Goal: Transaction & Acquisition: Obtain resource

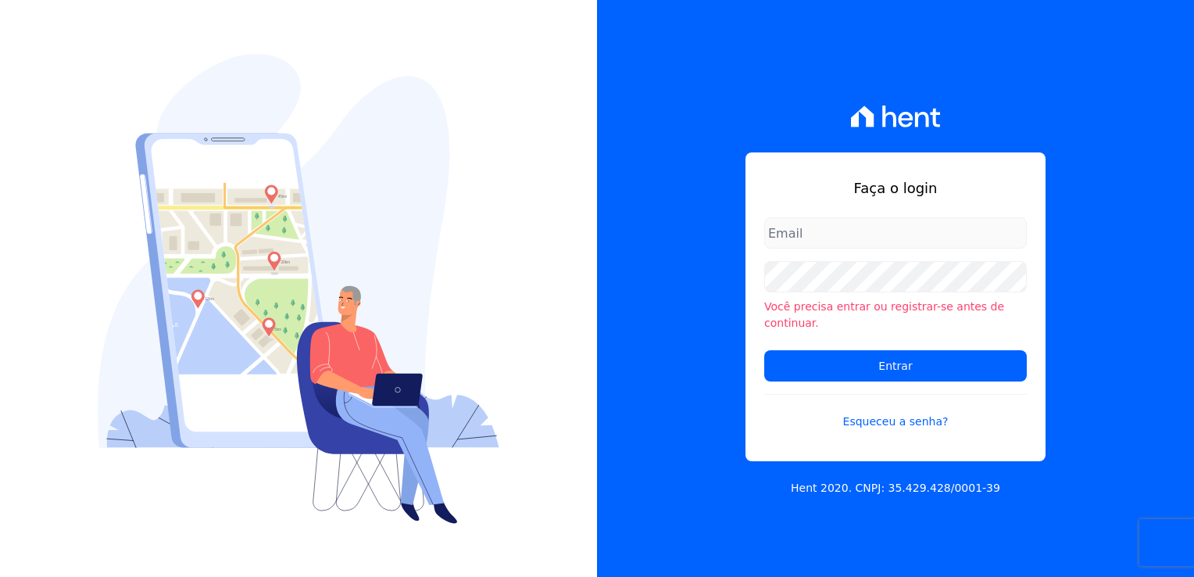
click at [1016, 105] on div "Faça o login Você precisa entrar ou registrar-se antes de continuar. Entrar Esq…" at bounding box center [895, 288] width 597 height 577
type input "[EMAIL_ADDRESS][DOMAIN_NAME]"
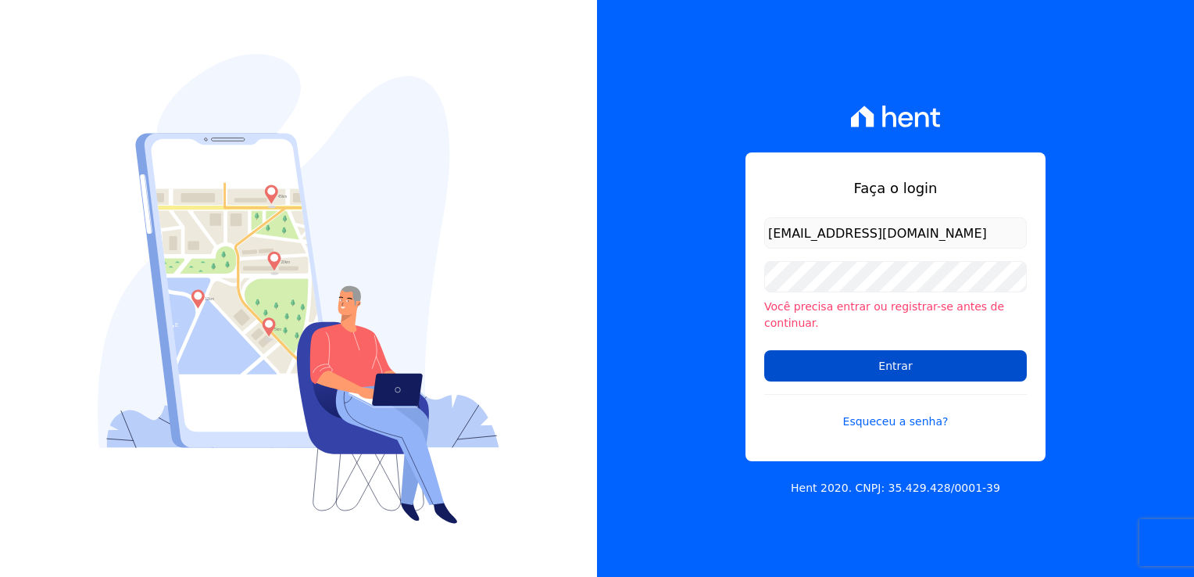
click at [915, 350] on input "Entrar" at bounding box center [895, 365] width 263 height 31
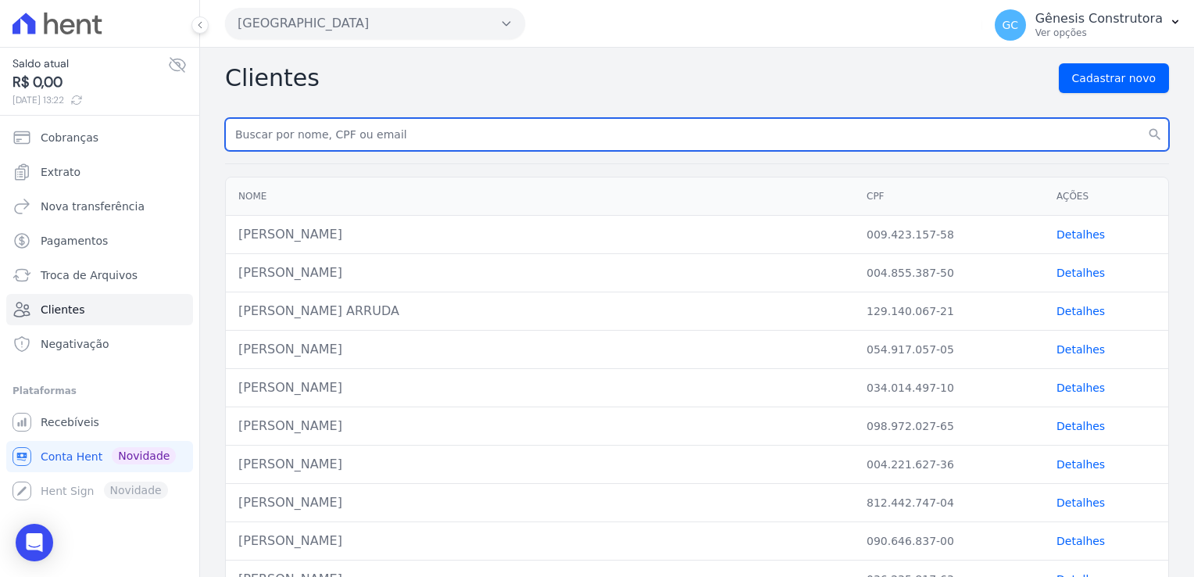
click at [367, 133] on input "text" at bounding box center [697, 134] width 944 height 33
paste input "TAMIRES DA SILVA BITTENCOURT(2663)"
drag, startPoint x: 435, startPoint y: 136, endPoint x: 116, endPoint y: 127, distance: 318.3
click at [116, 127] on div "Saldo atual R$ 0,00 13/10/2025, 13:22 Cobranças Extrato Nova transferência Paga…" at bounding box center [597, 288] width 1194 height 577
type input "TAMIRES DA [PERSON_NAME]"
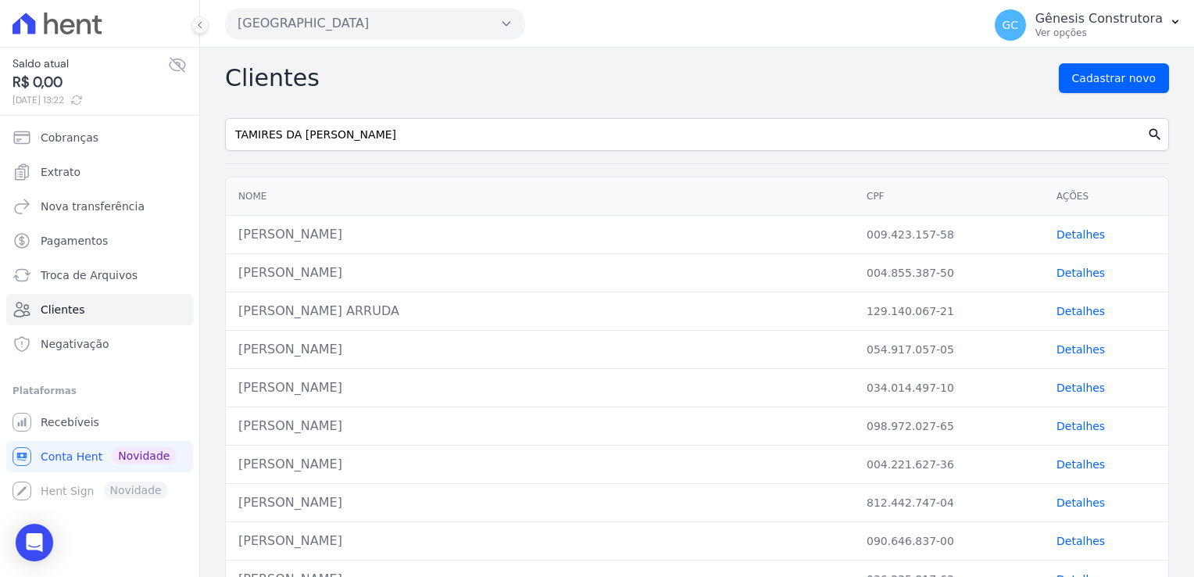
click at [1147, 134] on icon "search" at bounding box center [1155, 135] width 16 height 16
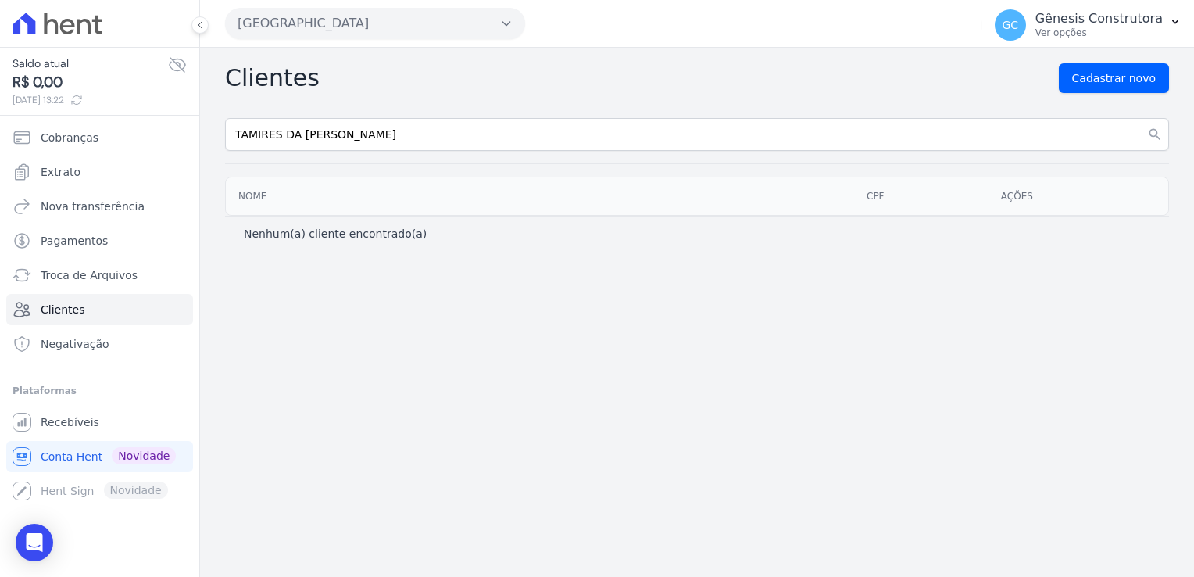
click at [413, 25] on button "[GEOGRAPHIC_DATA]" at bounding box center [375, 23] width 300 height 31
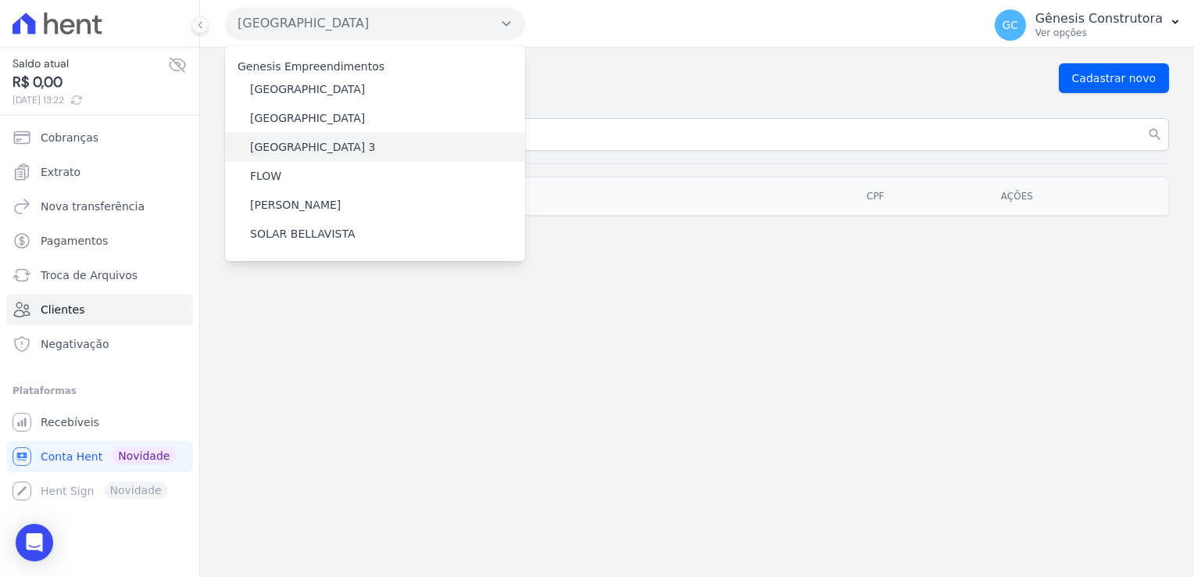
click at [366, 143] on div "[GEOGRAPHIC_DATA] 3" at bounding box center [375, 147] width 300 height 29
click at [320, 152] on label "[GEOGRAPHIC_DATA] 3" at bounding box center [313, 147] width 126 height 16
click at [0, 0] on input "[GEOGRAPHIC_DATA] 3" at bounding box center [0, 0] width 0 height 0
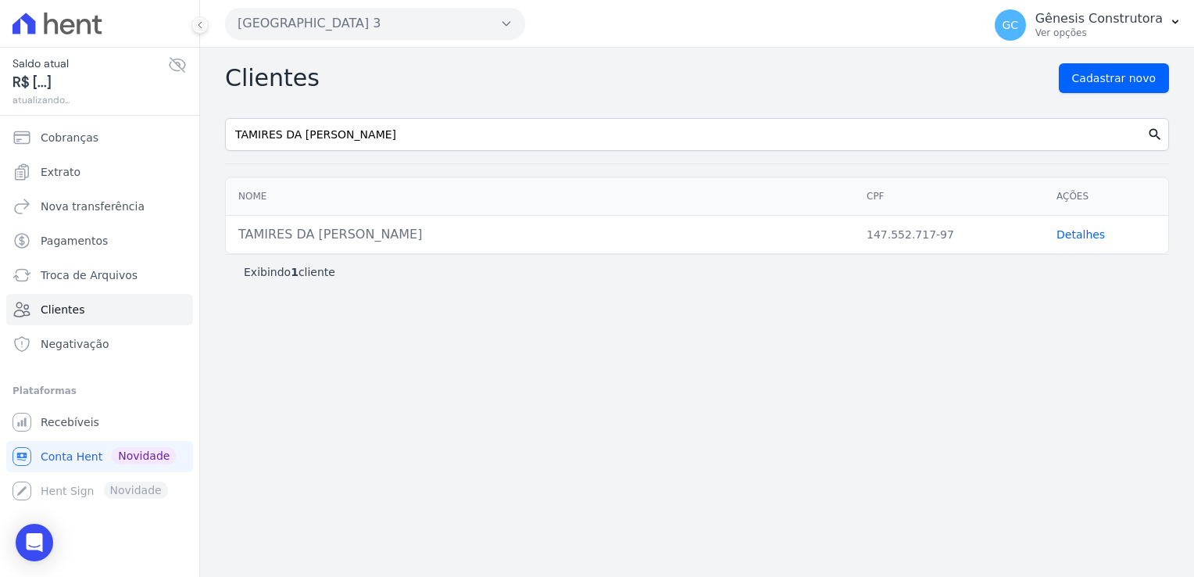
click at [1149, 127] on icon "search" at bounding box center [1155, 135] width 16 height 16
click at [1097, 233] on td "Detalhes" at bounding box center [1106, 235] width 124 height 38
click at [1085, 238] on link "Detalhes" at bounding box center [1081, 234] width 48 height 13
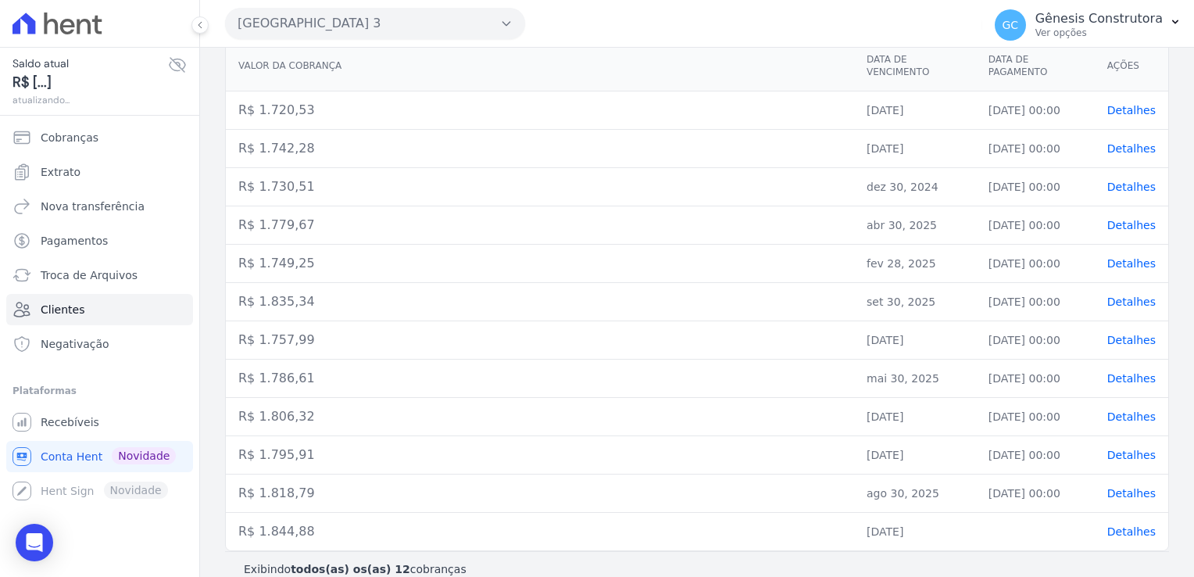
scroll to position [247, 0]
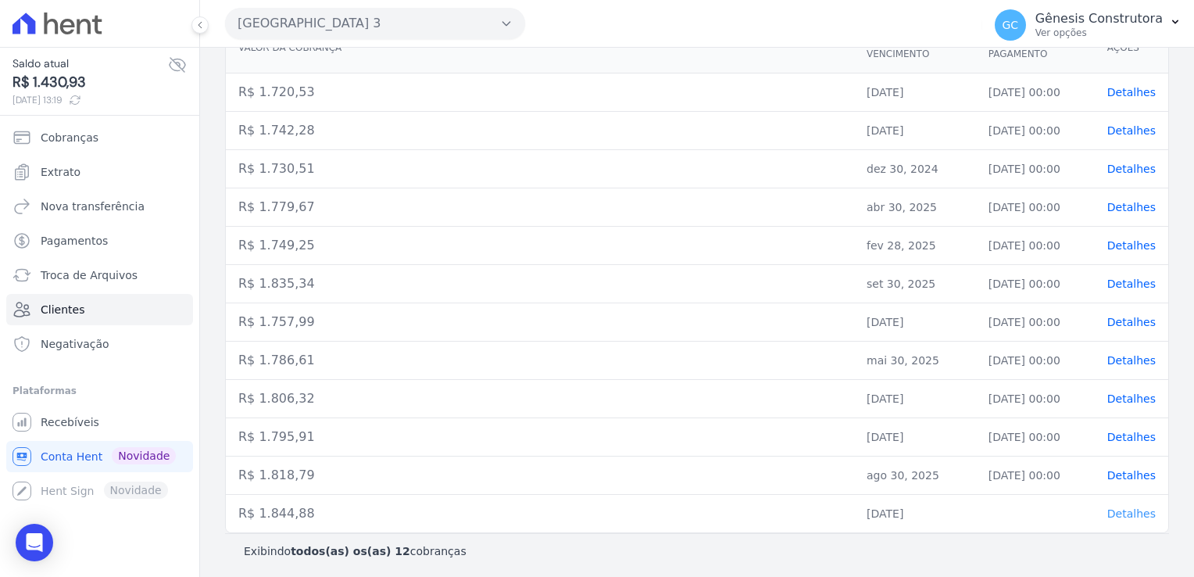
click at [1129, 510] on span "Detalhes" at bounding box center [1132, 513] width 48 height 13
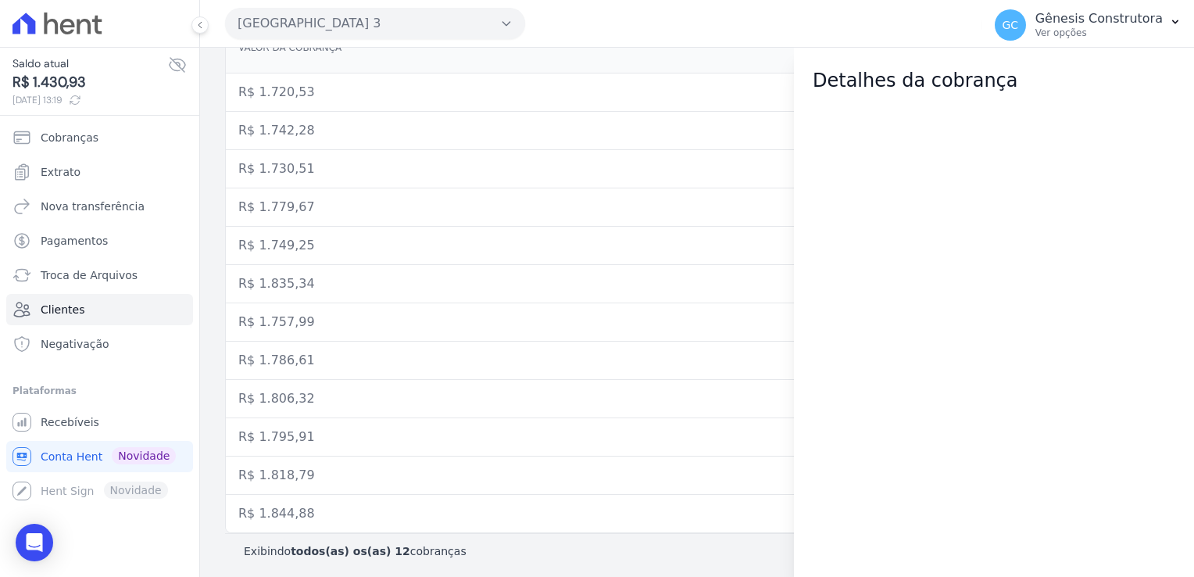
drag, startPoint x: 984, startPoint y: 139, endPoint x: 1057, endPoint y: 335, distance: 209.2
click at [1058, 336] on div at bounding box center [994, 336] width 400 height 482
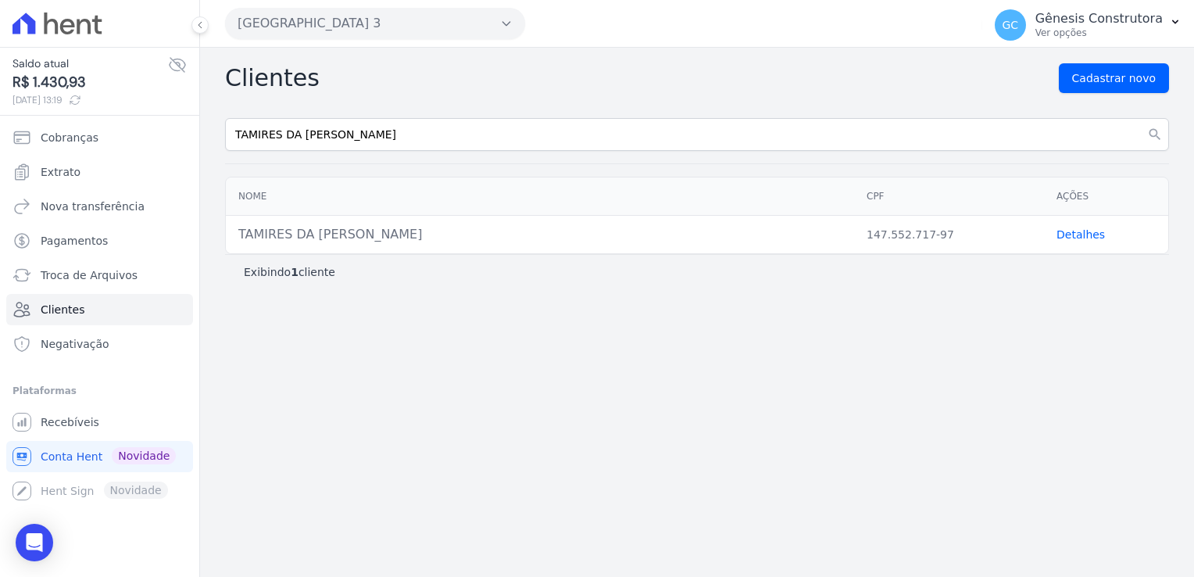
click at [1074, 234] on link "Detalhes" at bounding box center [1081, 234] width 48 height 13
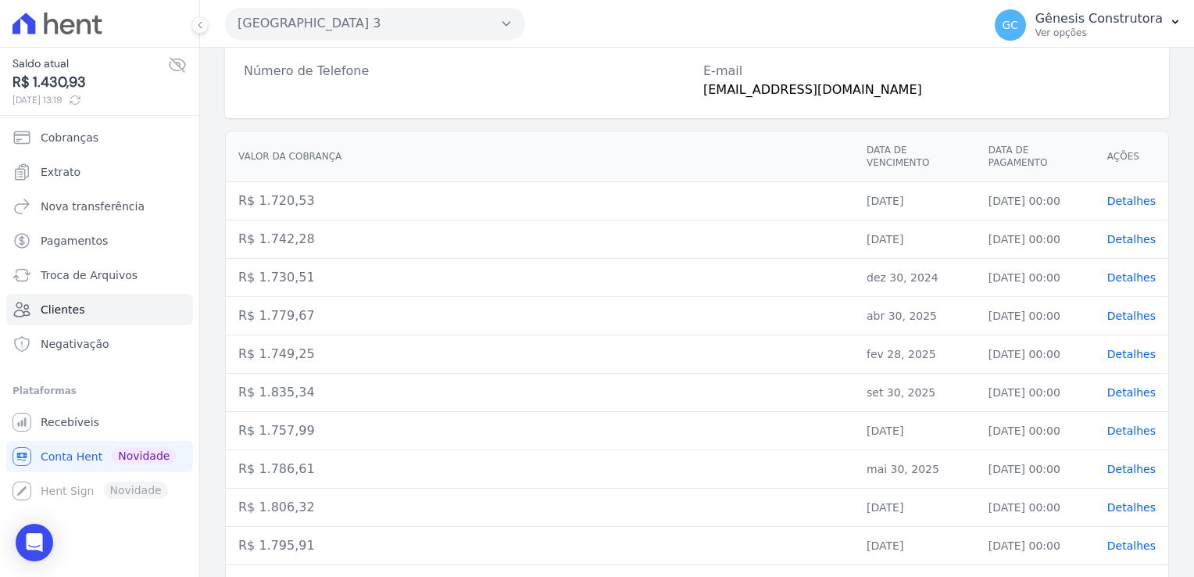
scroll to position [247, 0]
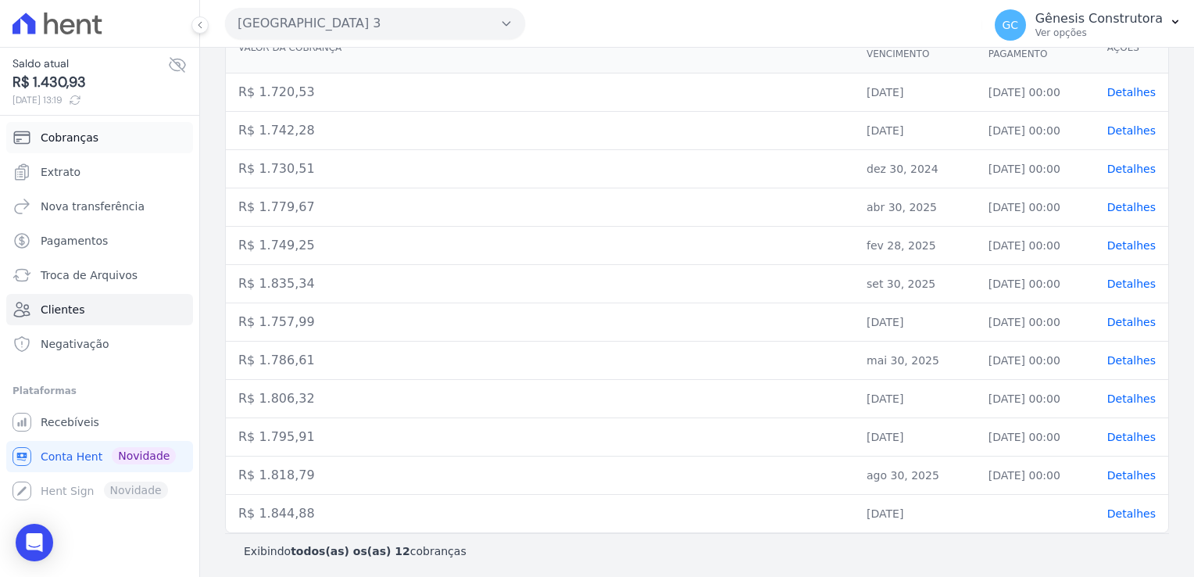
click at [86, 134] on span "Cobranças" at bounding box center [70, 138] width 58 height 16
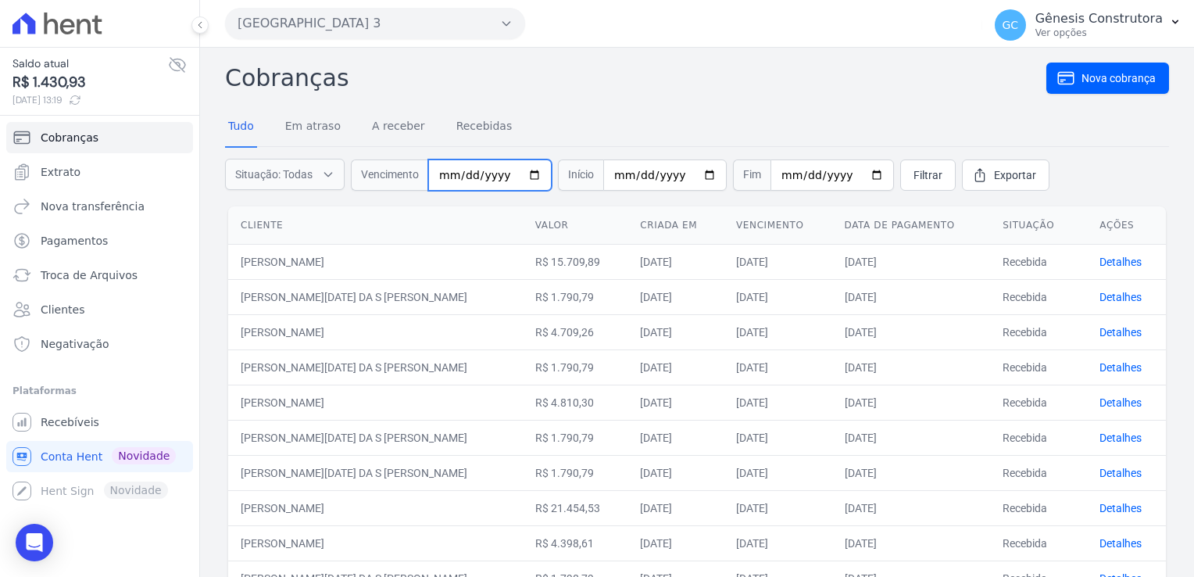
click at [442, 176] on input "date" at bounding box center [490, 174] width 124 height 31
type input "[DATE]"
click at [914, 174] on span "Filtrar" at bounding box center [928, 175] width 29 height 16
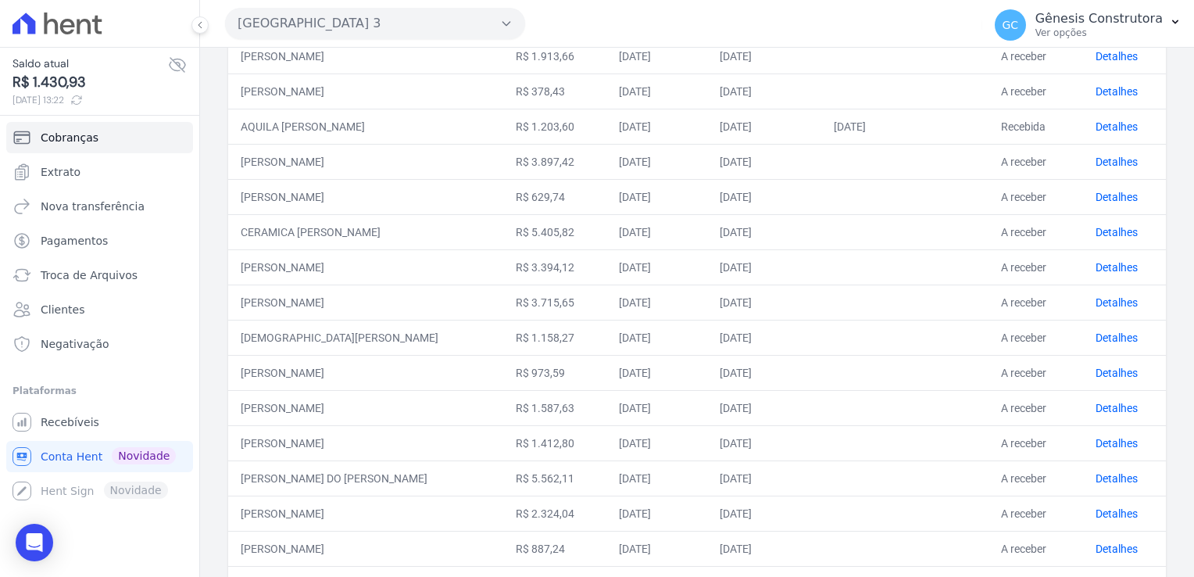
scroll to position [613, 0]
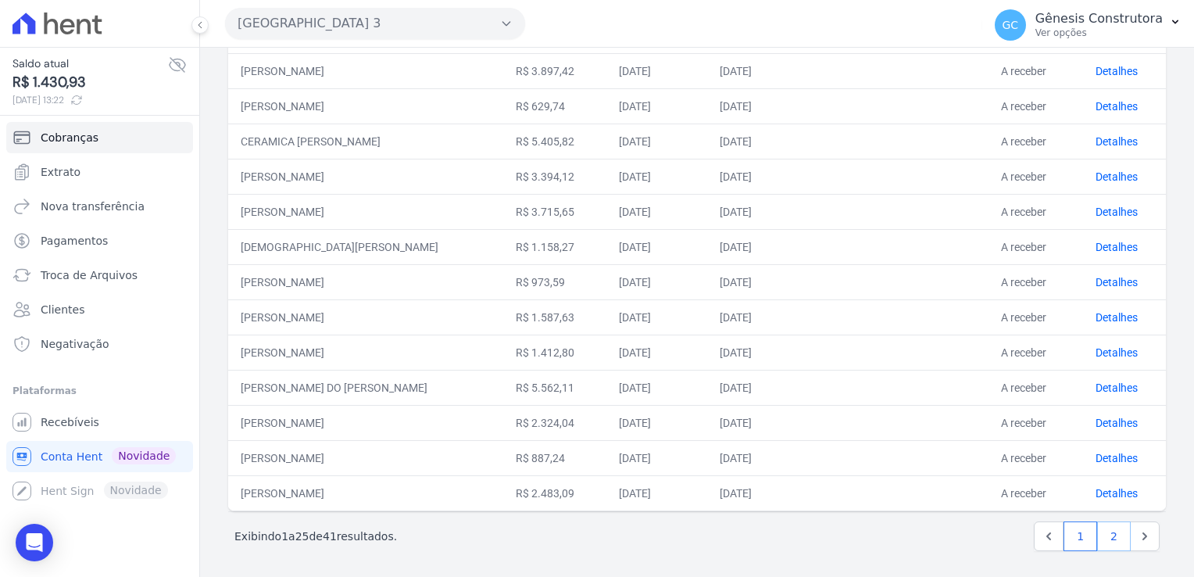
click at [1111, 534] on link "2" at bounding box center [1114, 536] width 34 height 30
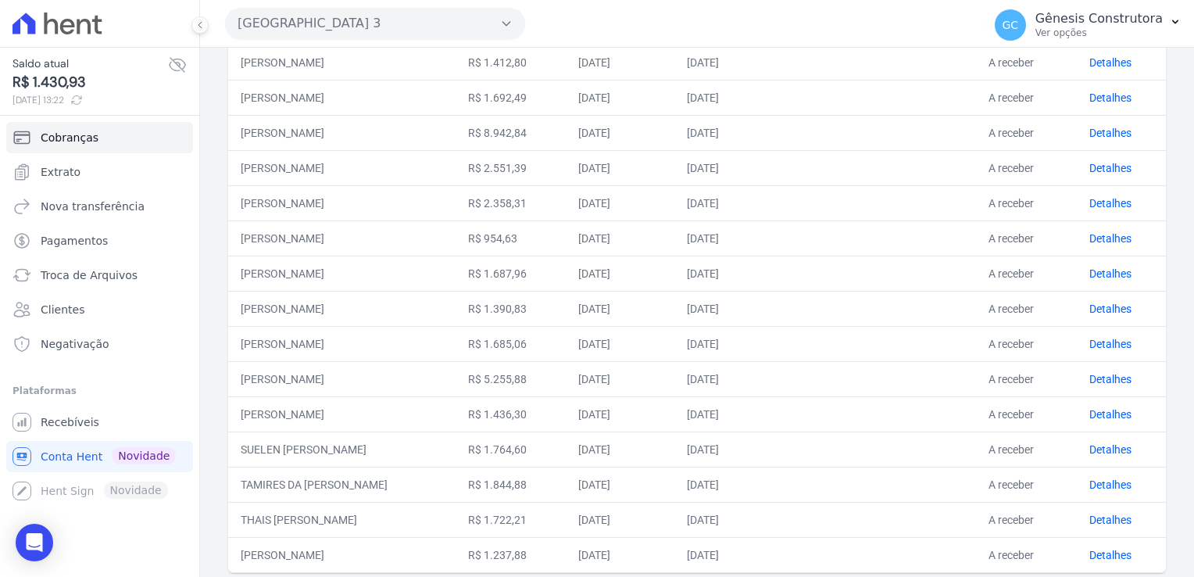
scroll to position [298, 0]
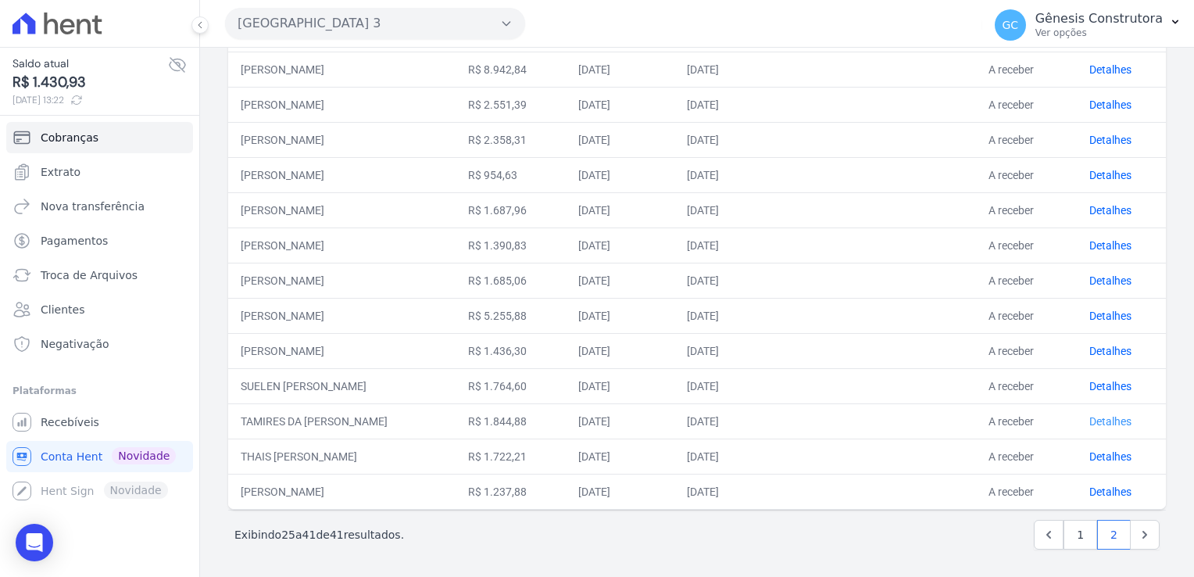
click at [1122, 421] on link "Detalhes" at bounding box center [1111, 421] width 42 height 13
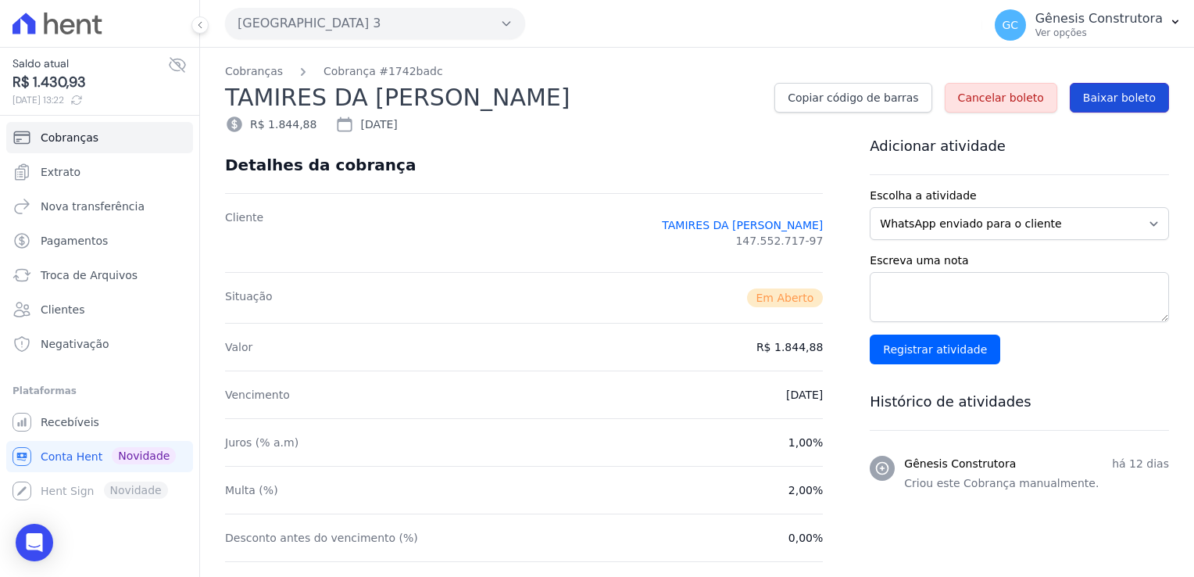
click at [1137, 98] on span "Baixar boleto" at bounding box center [1119, 98] width 73 height 16
